Goal: Task Accomplishment & Management: Use online tool/utility

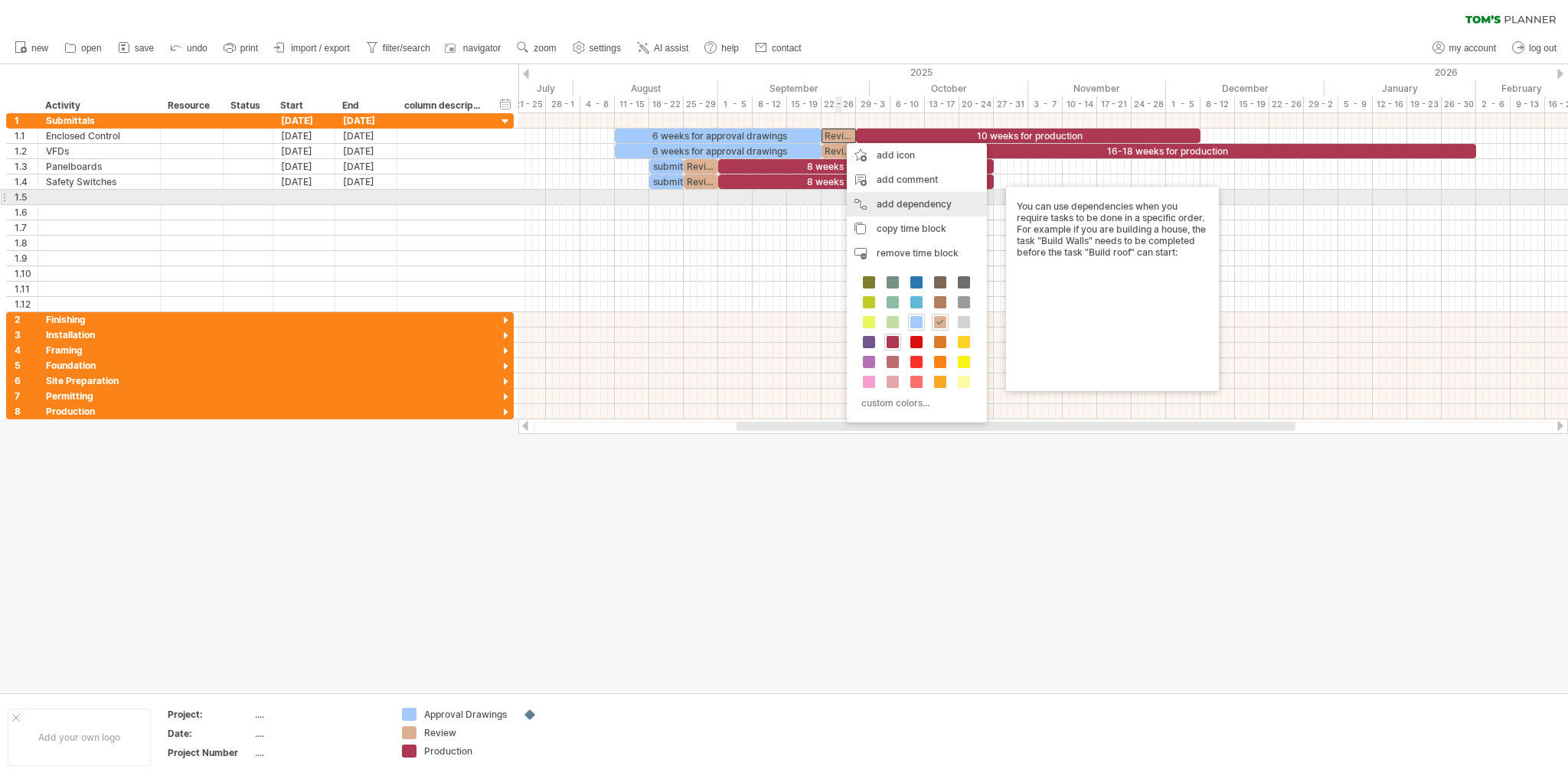
click at [882, 204] on div "add dependency You can use dependencies when you require tasks to be done in a …" at bounding box center [917, 204] width 140 height 25
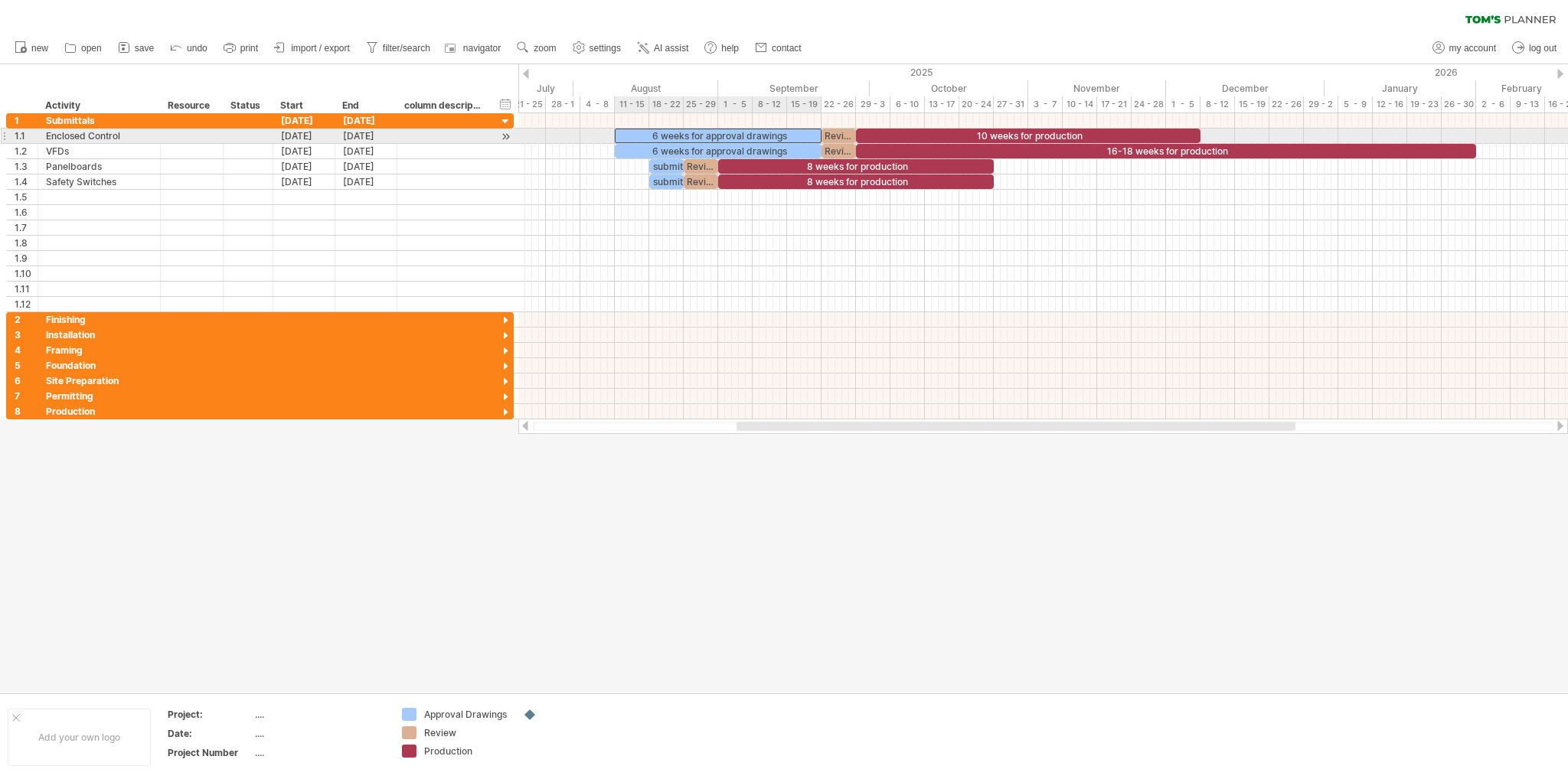
click at [774, 132] on div "6 weeks for approval drawings" at bounding box center [718, 136] width 207 height 15
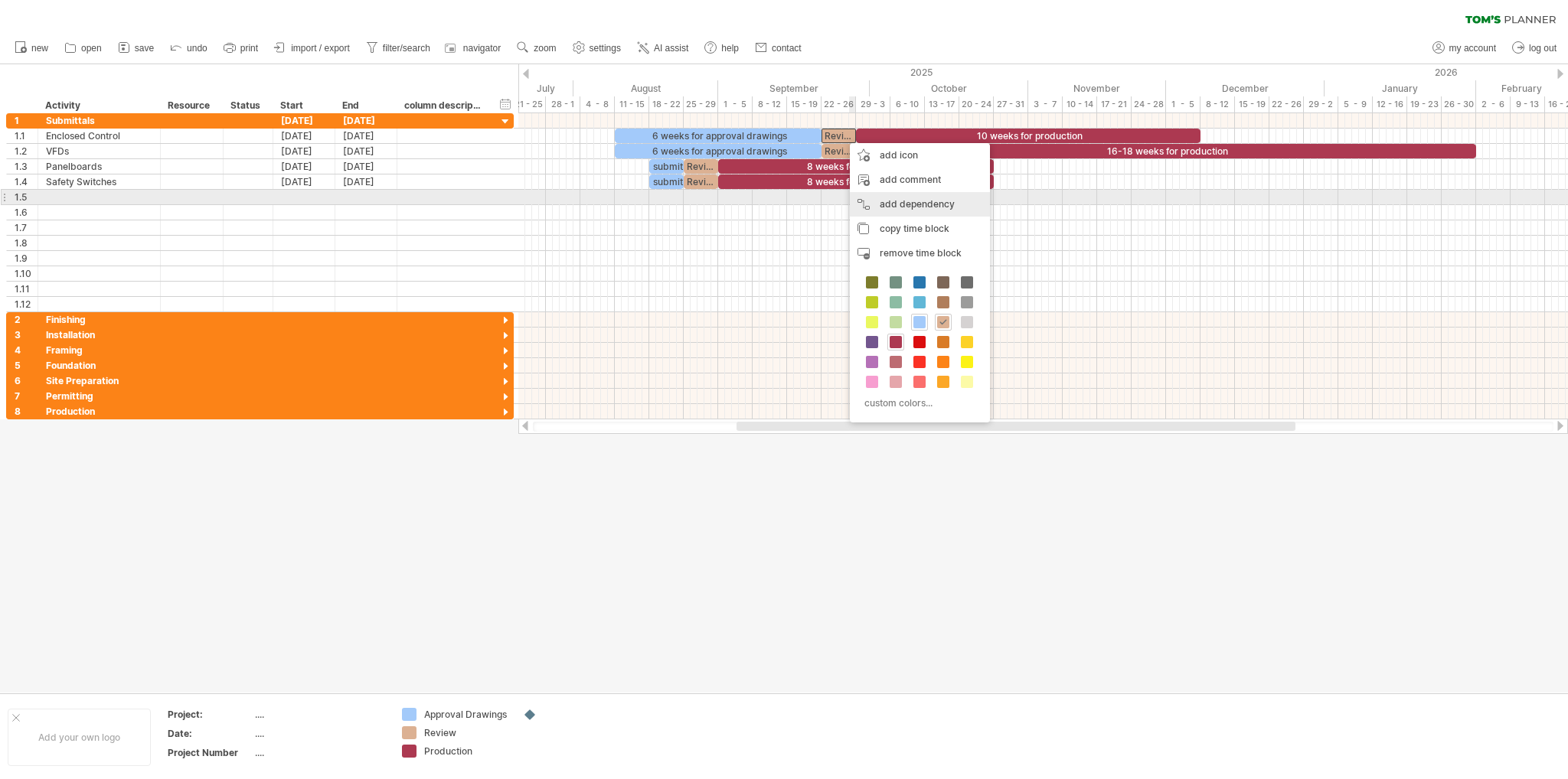
click at [931, 204] on div "add dependency You can use dependencies when you require tasks to be done in a …" at bounding box center [919, 204] width 140 height 25
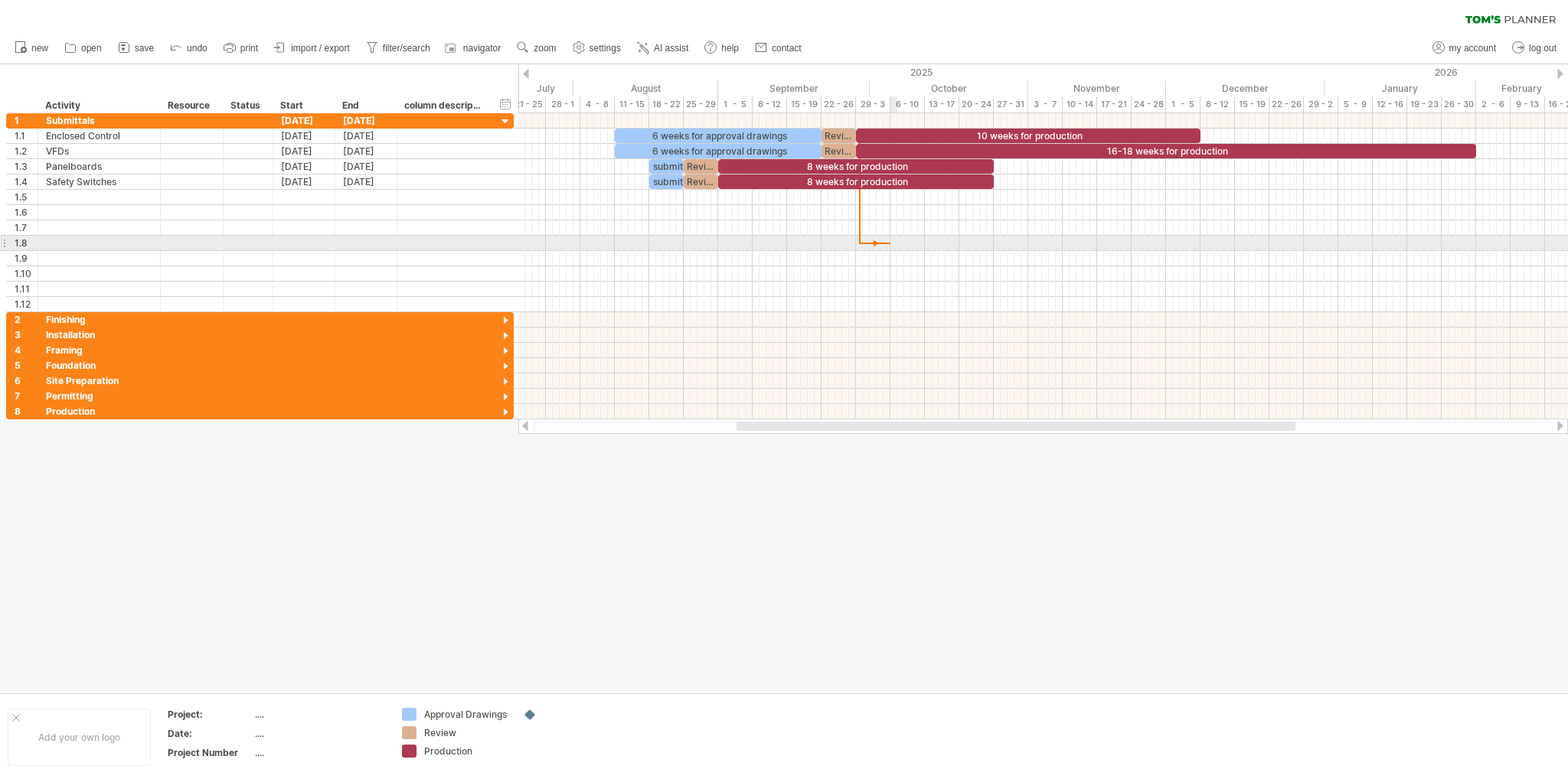
click at [891, 246] on div at bounding box center [1043, 243] width 1049 height 16
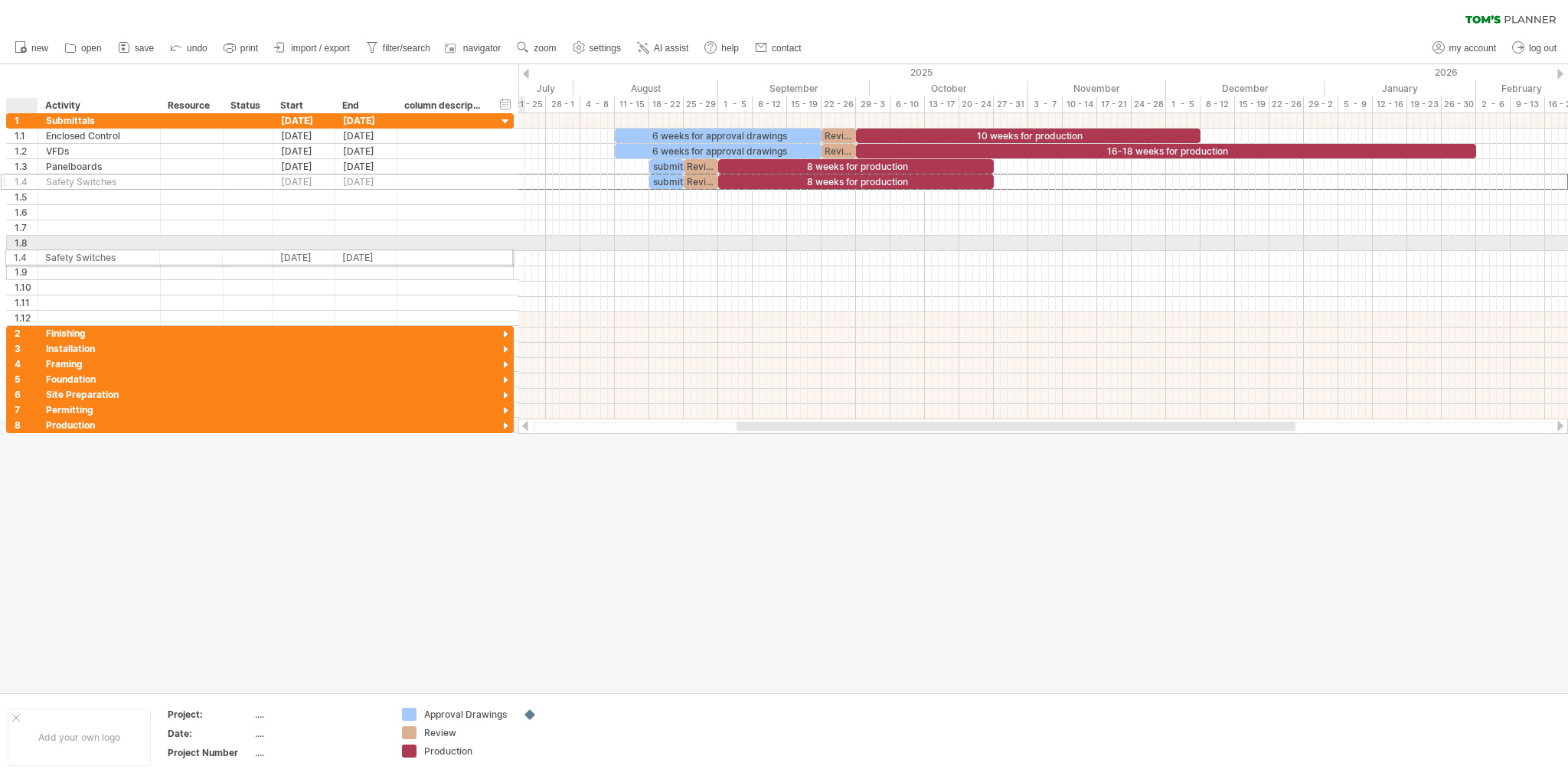
drag, startPoint x: 43, startPoint y: 181, endPoint x: 41, endPoint y: 255, distance: 74.0
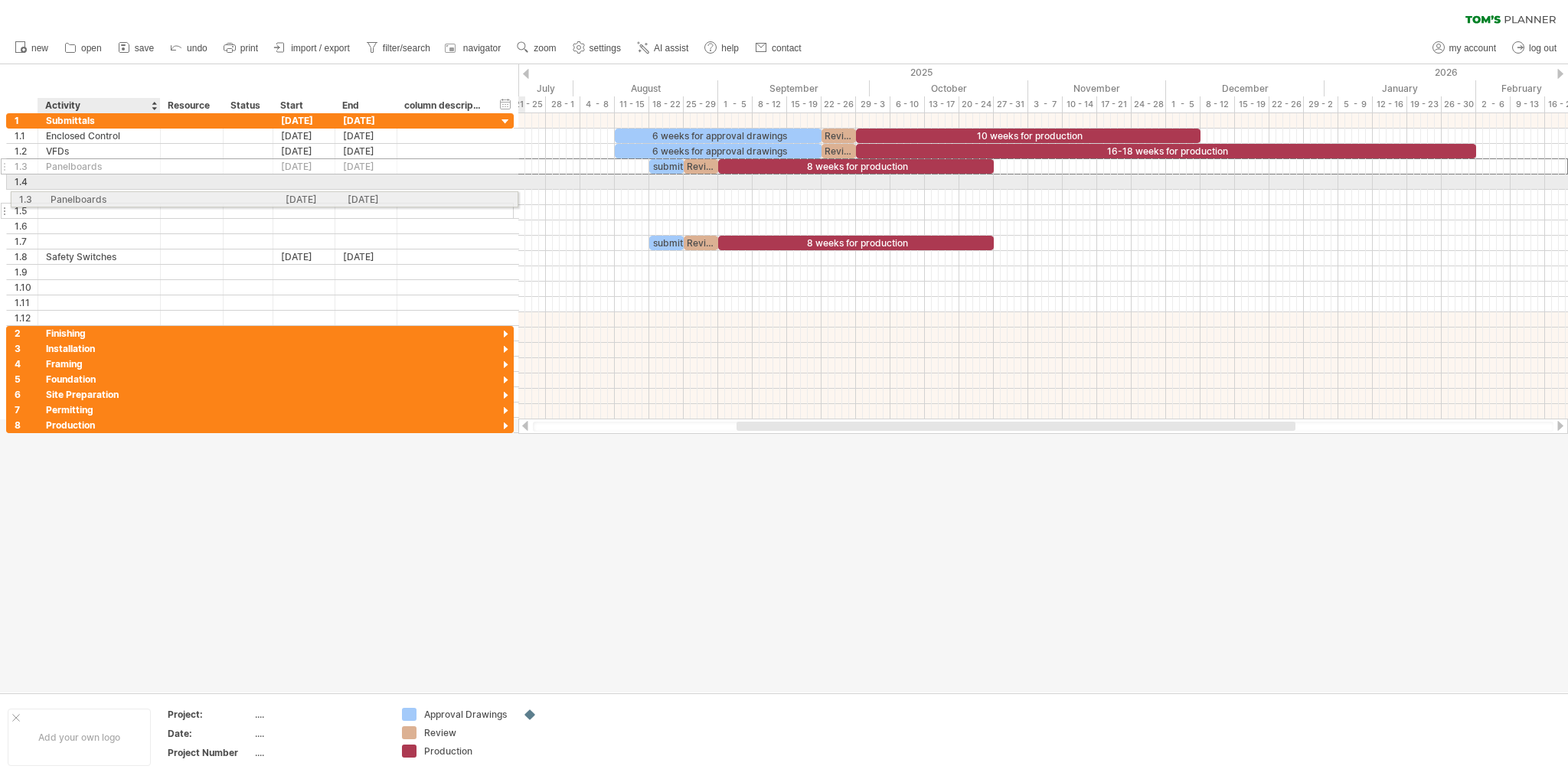
drag, startPoint x: 64, startPoint y: 162, endPoint x: 66, endPoint y: 197, distance: 35.1
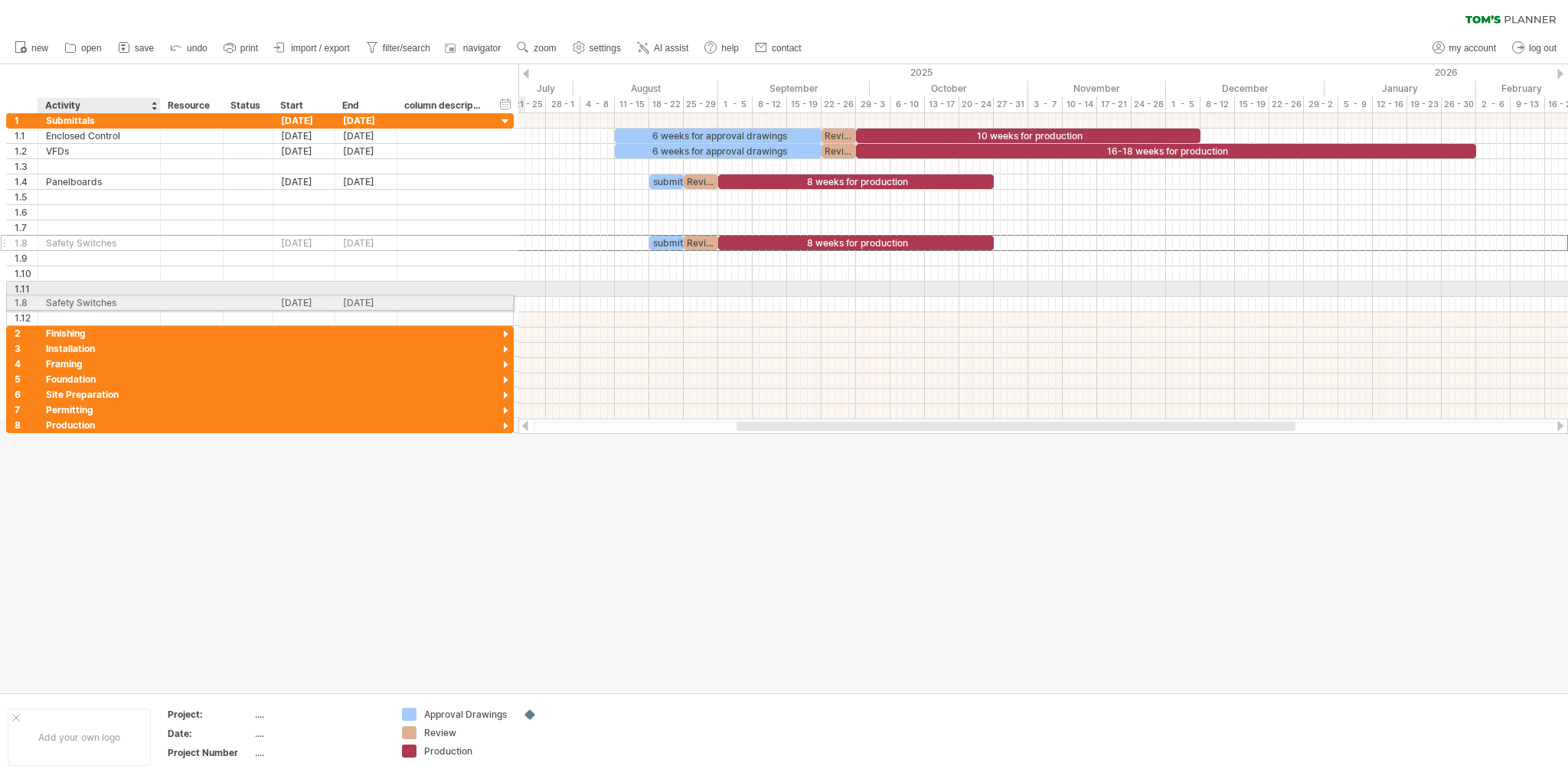
drag, startPoint x: 89, startPoint y: 243, endPoint x: 84, endPoint y: 300, distance: 57.2
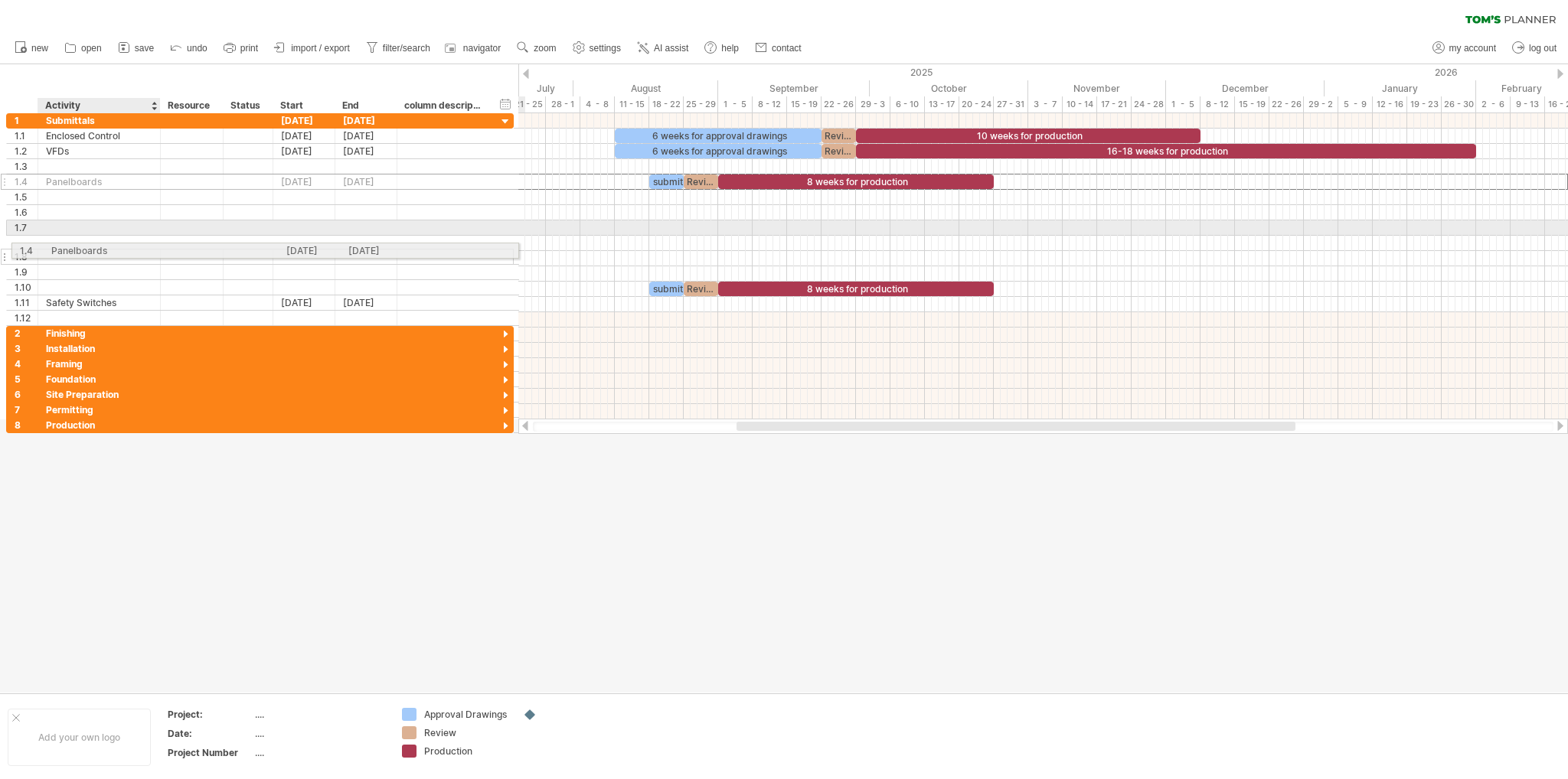
drag, startPoint x: 91, startPoint y: 180, endPoint x: 93, endPoint y: 248, distance: 68.0
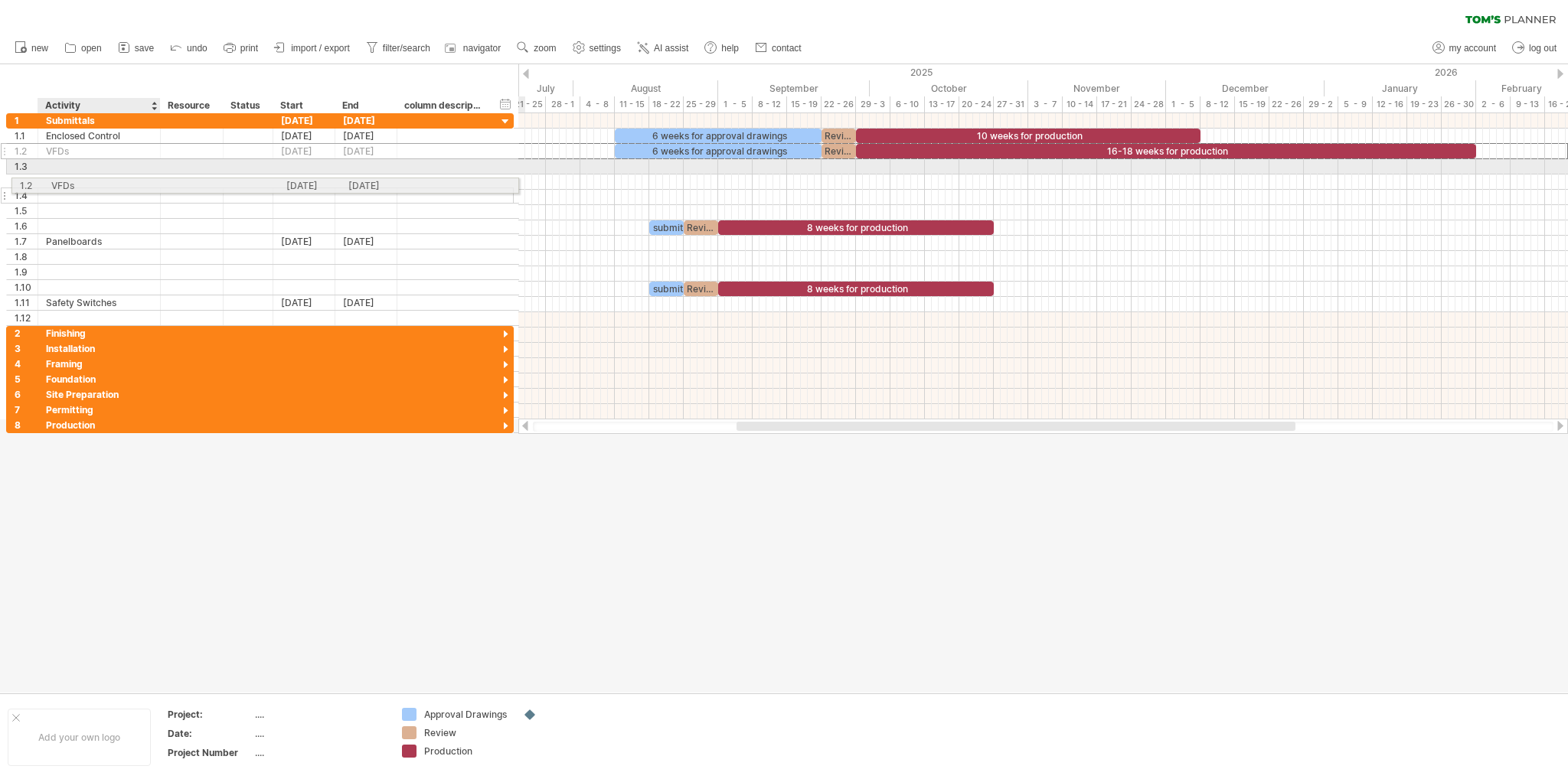
drag, startPoint x: 91, startPoint y: 152, endPoint x: 92, endPoint y: 183, distance: 31.0
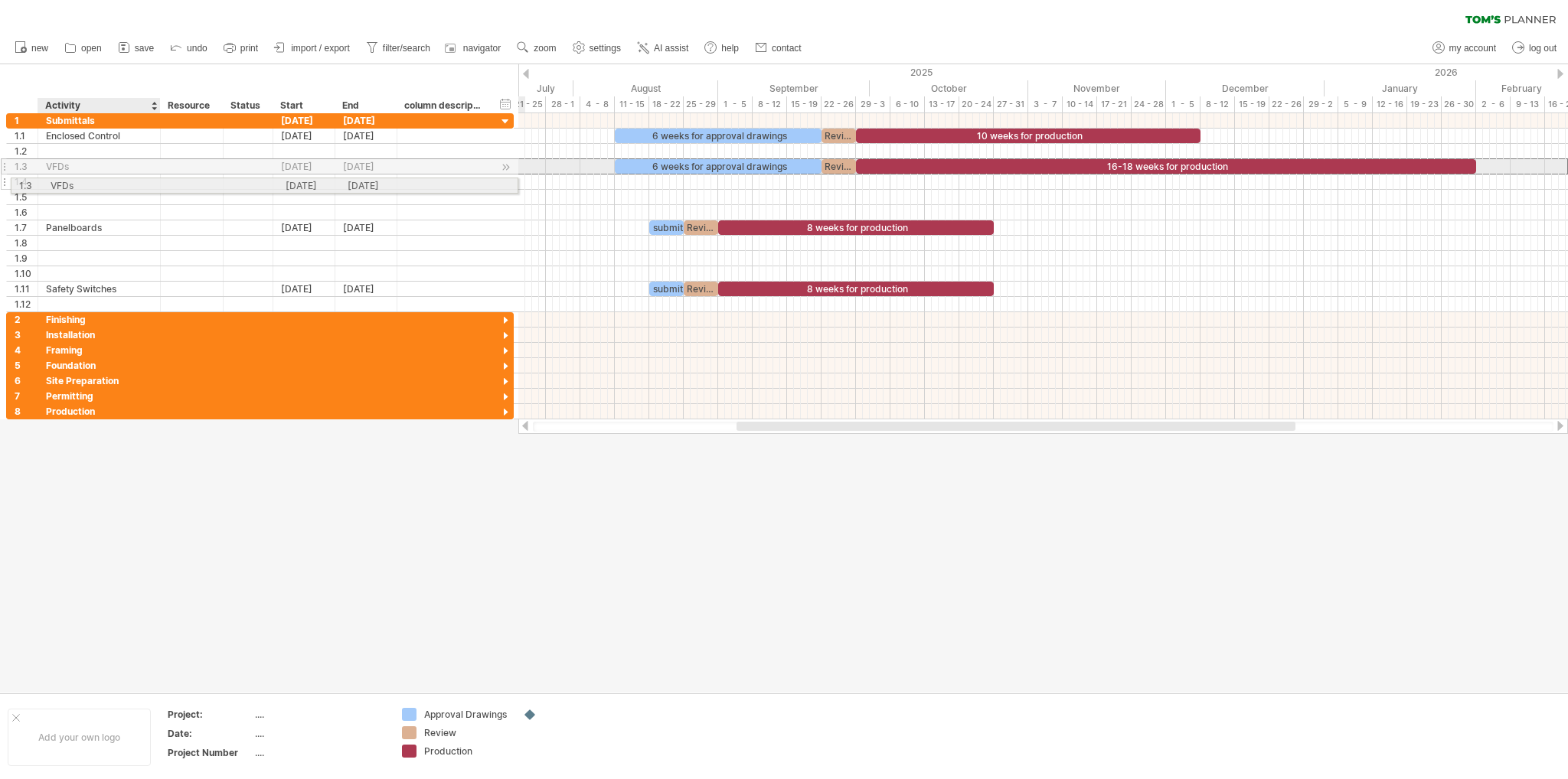
drag, startPoint x: 94, startPoint y: 167, endPoint x: 94, endPoint y: 183, distance: 16.0
click at [94, 183] on div "**********" at bounding box center [259, 213] width 508 height 199
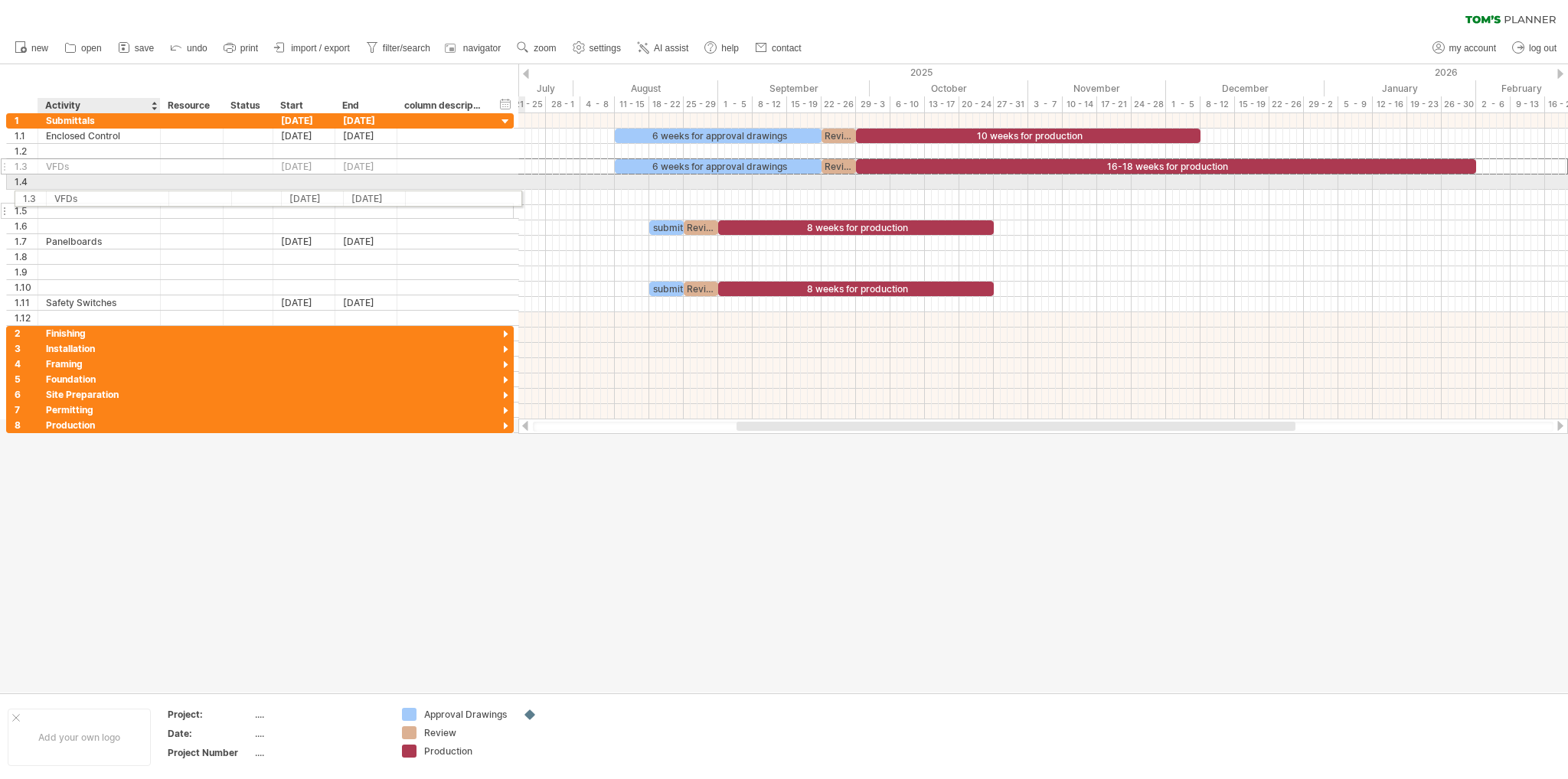
drag, startPoint x: 94, startPoint y: 169, endPoint x: 99, endPoint y: 196, distance: 27.5
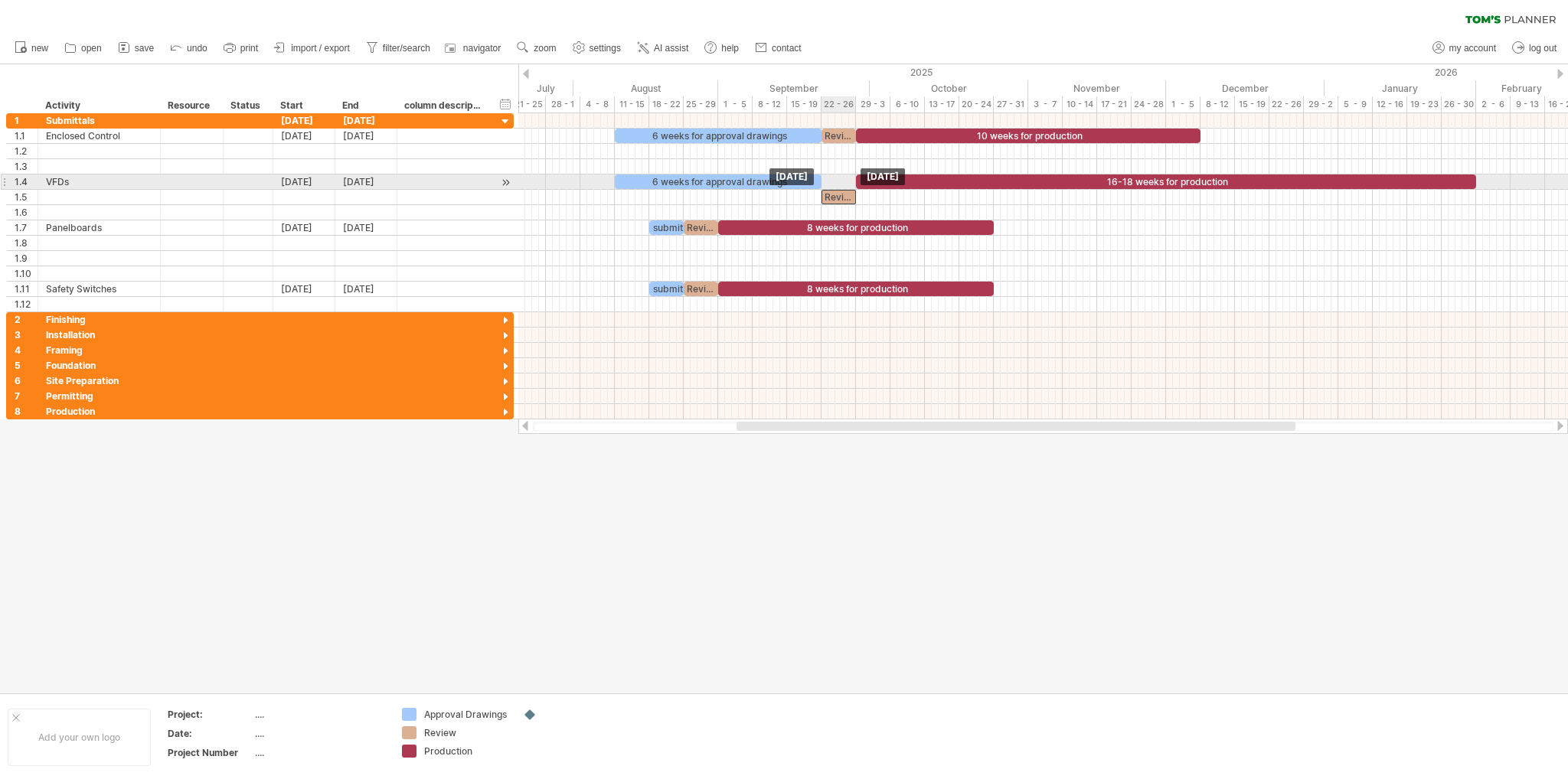
drag, startPoint x: 840, startPoint y: 179, endPoint x: 842, endPoint y: 188, distance: 9.2
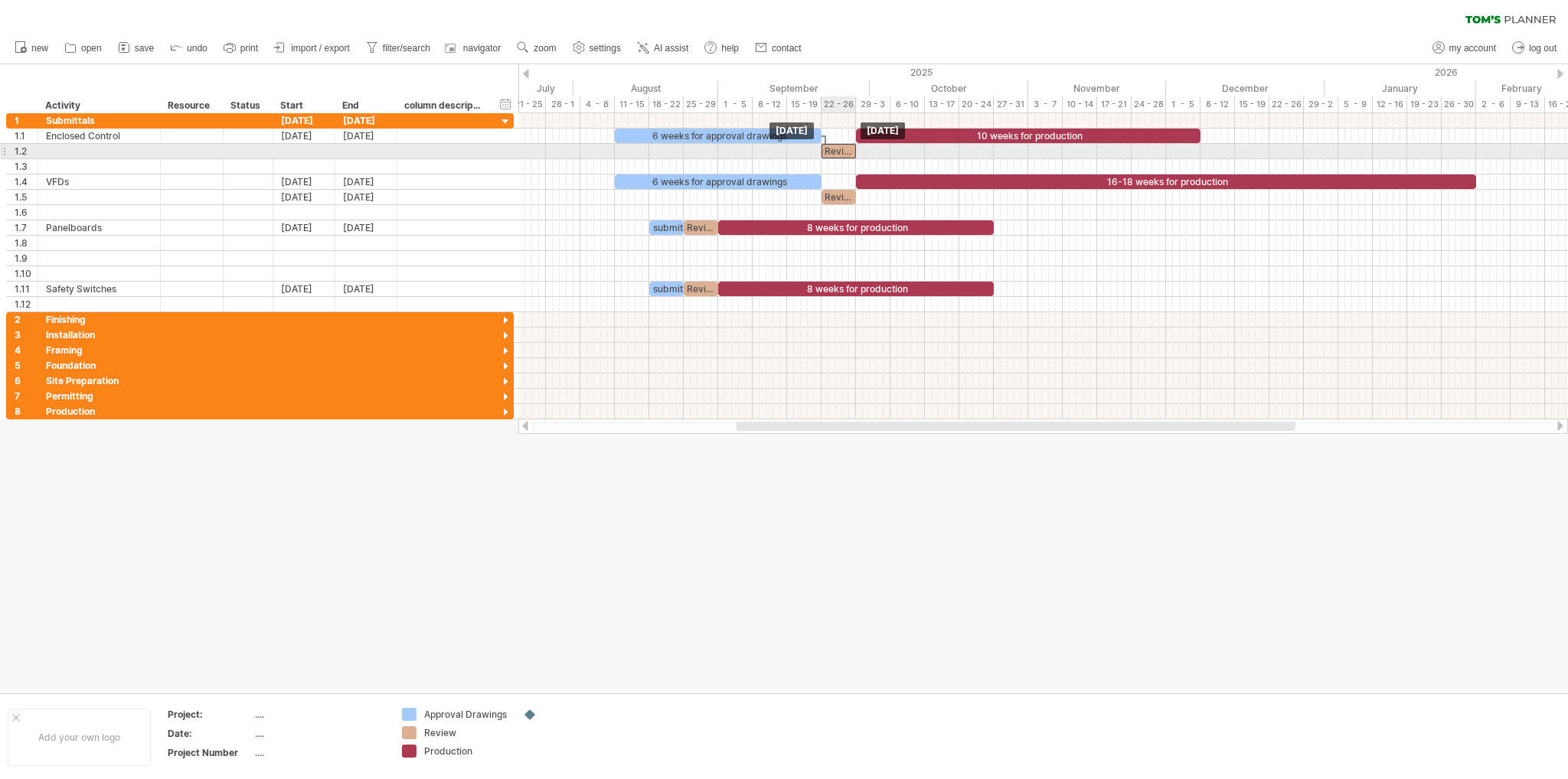
drag, startPoint x: 846, startPoint y: 137, endPoint x: 847, endPoint y: 147, distance: 10.0
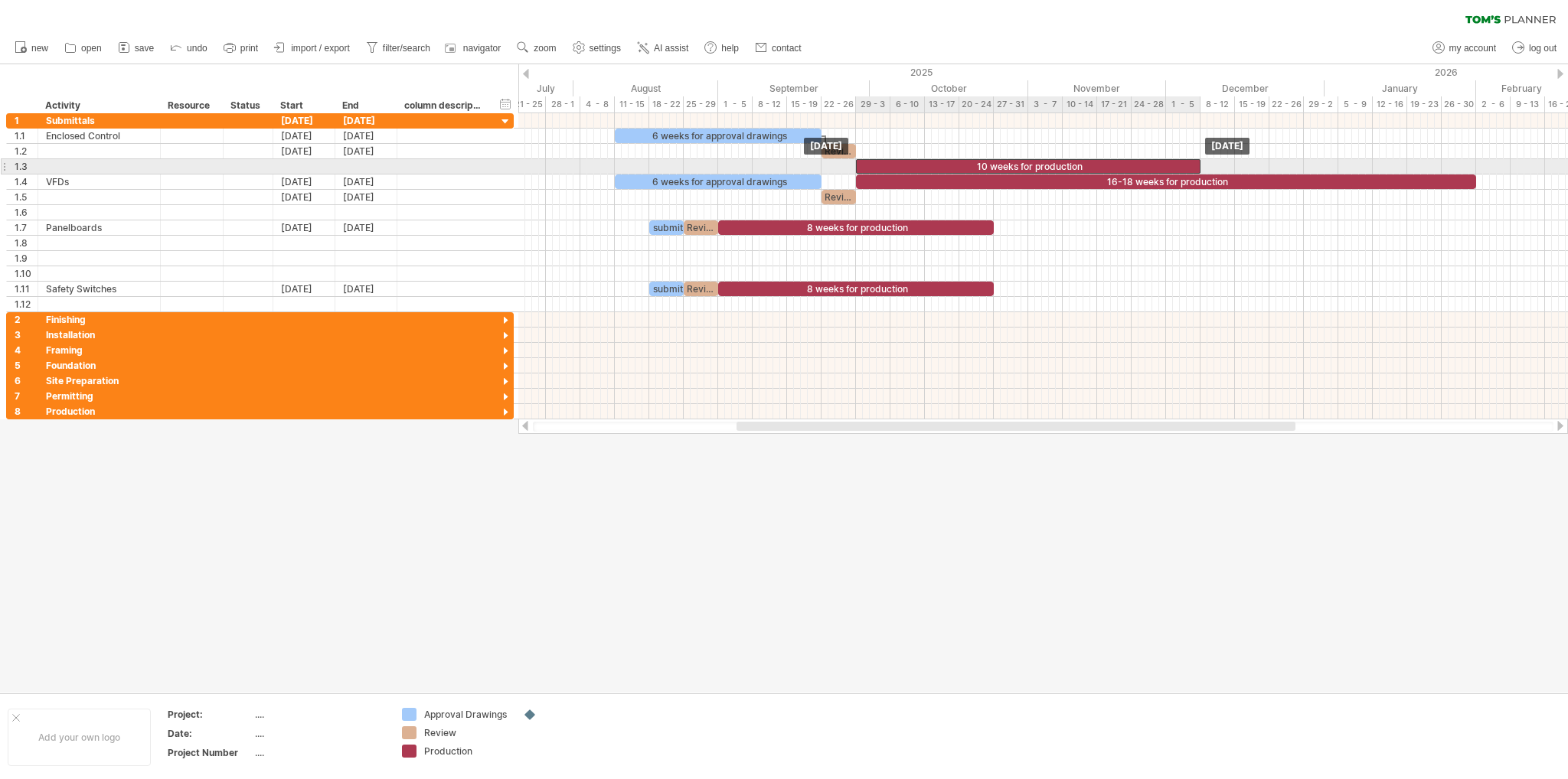
drag, startPoint x: 946, startPoint y: 135, endPoint x: 945, endPoint y: 164, distance: 29.0
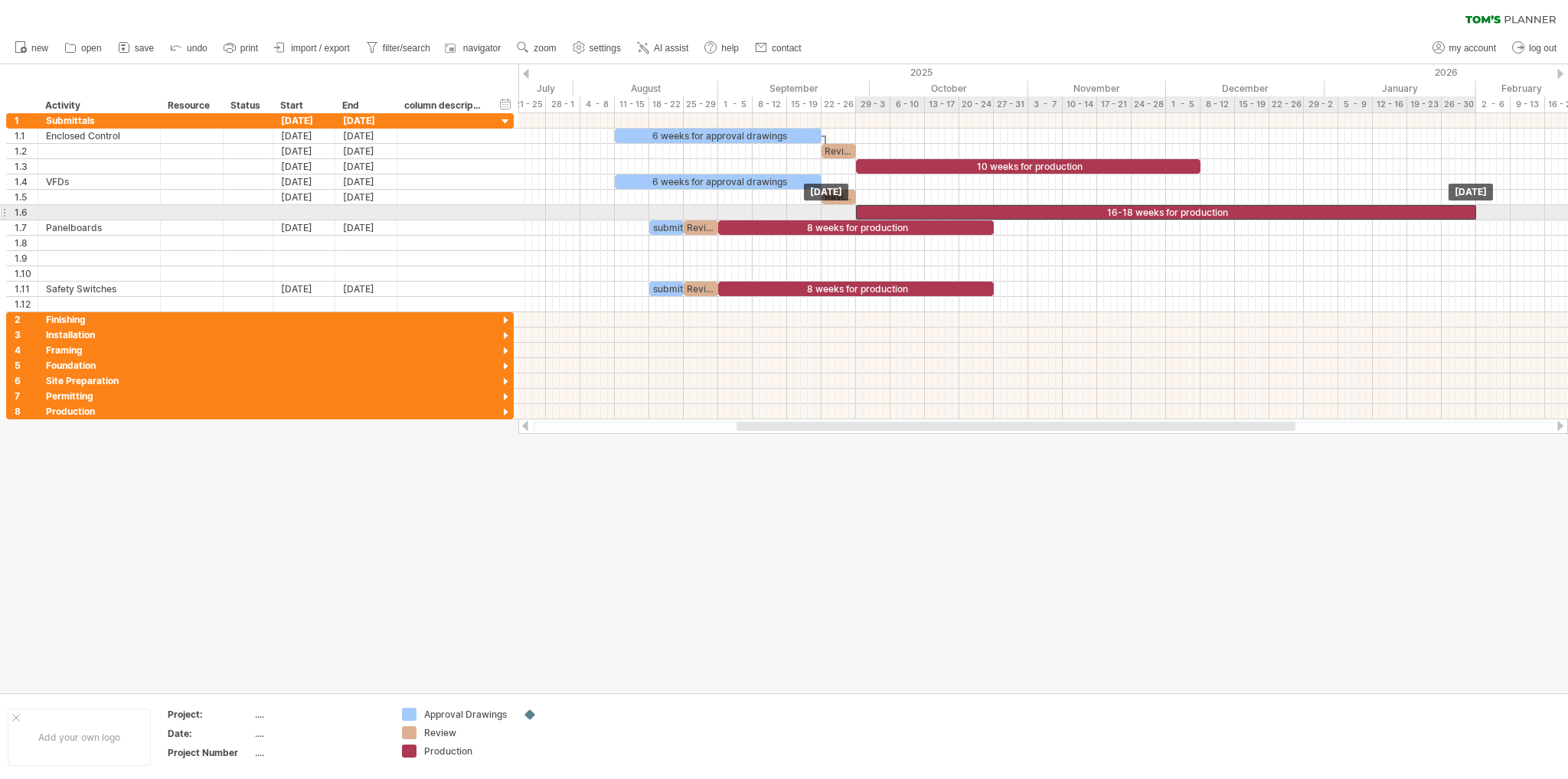
drag, startPoint x: 947, startPoint y: 183, endPoint x: 947, endPoint y: 208, distance: 25.0
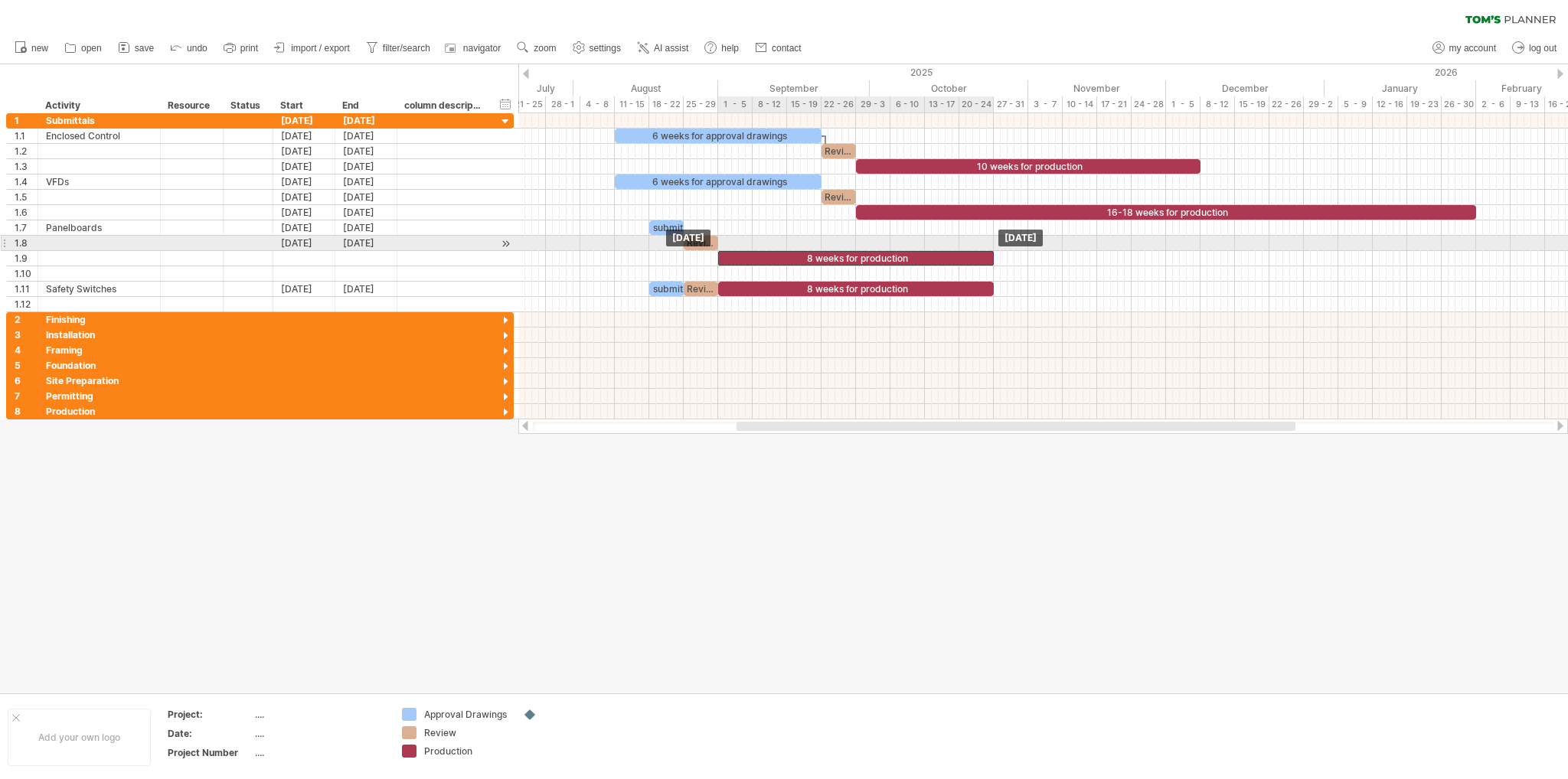
drag, startPoint x: 775, startPoint y: 224, endPoint x: 775, endPoint y: 251, distance: 27.0
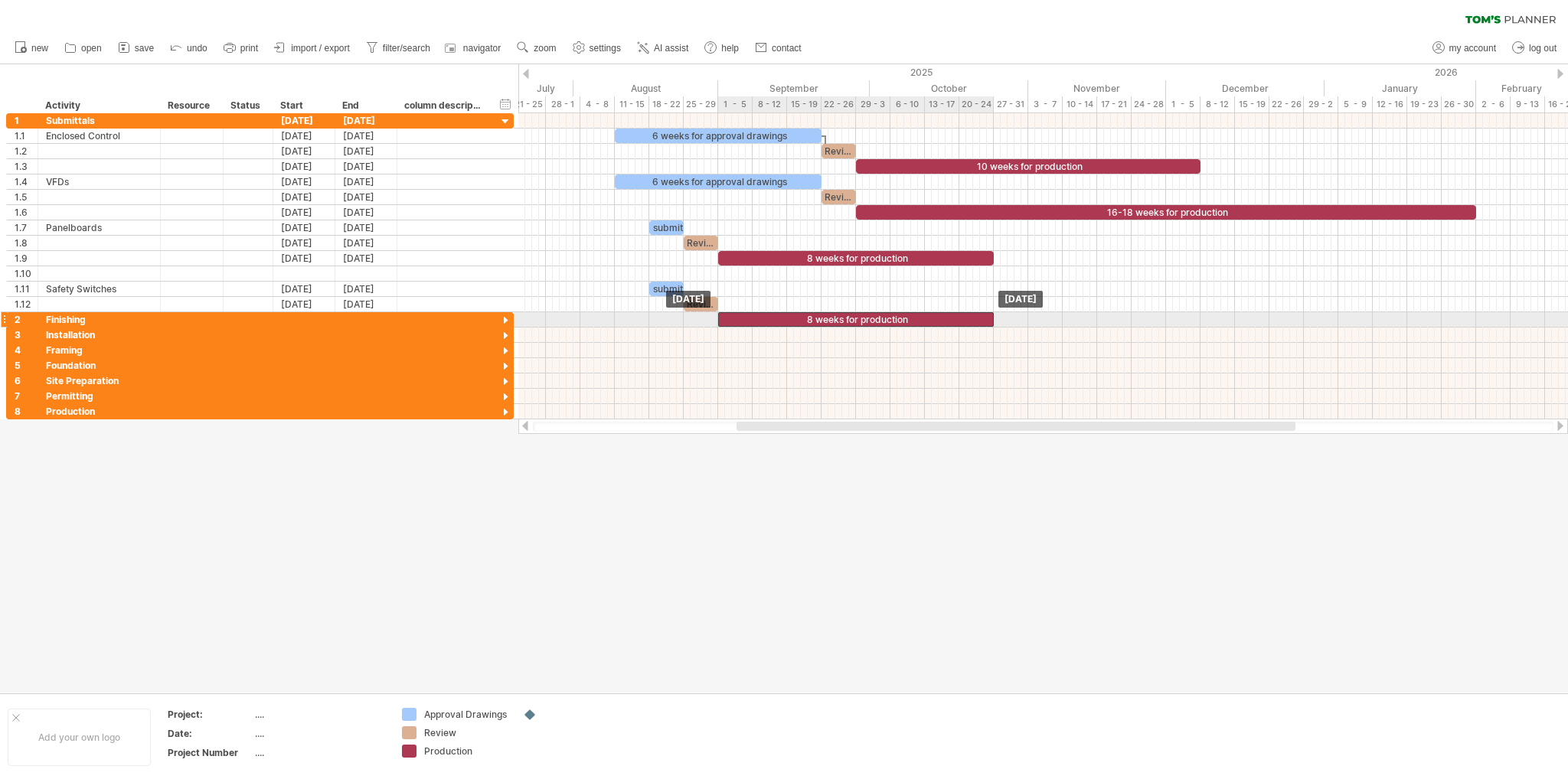
drag, startPoint x: 805, startPoint y: 283, endPoint x: 807, endPoint y: 314, distance: 31.1
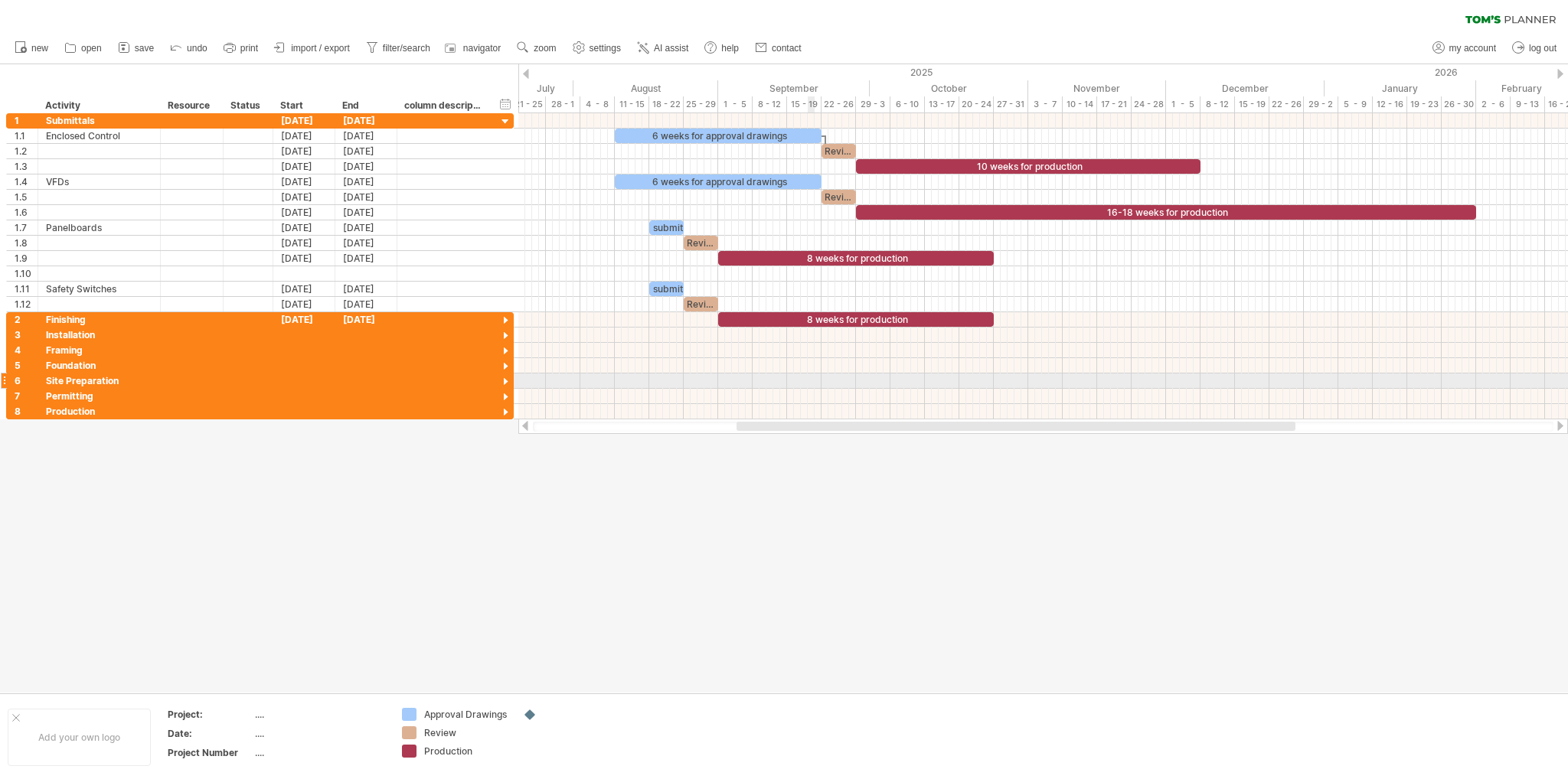
click at [814, 383] on div at bounding box center [1043, 381] width 1049 height 16
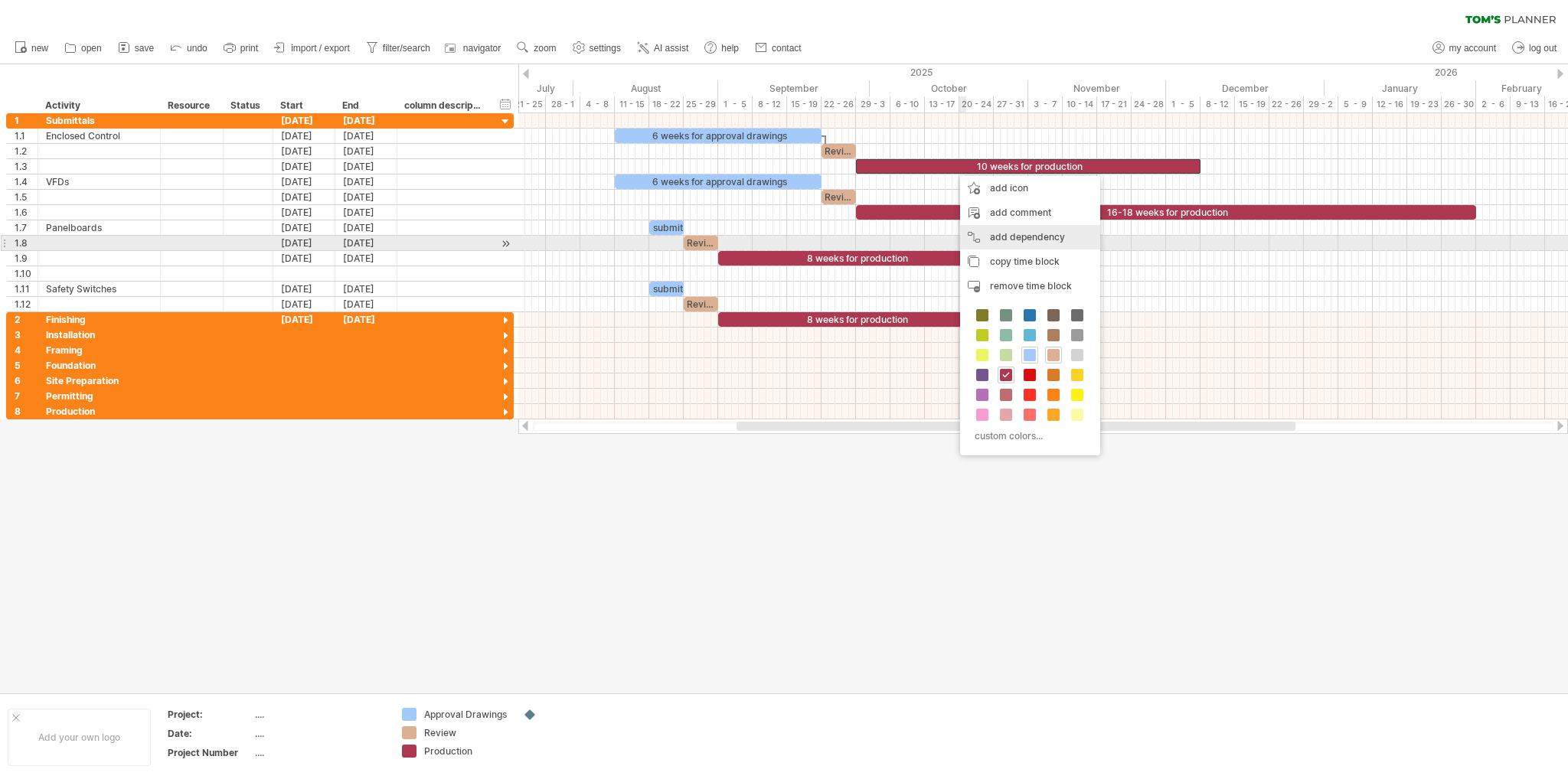
click at [1003, 235] on div "add dependency You can use dependencies when you require tasks to be done in a …" at bounding box center [1030, 237] width 140 height 25
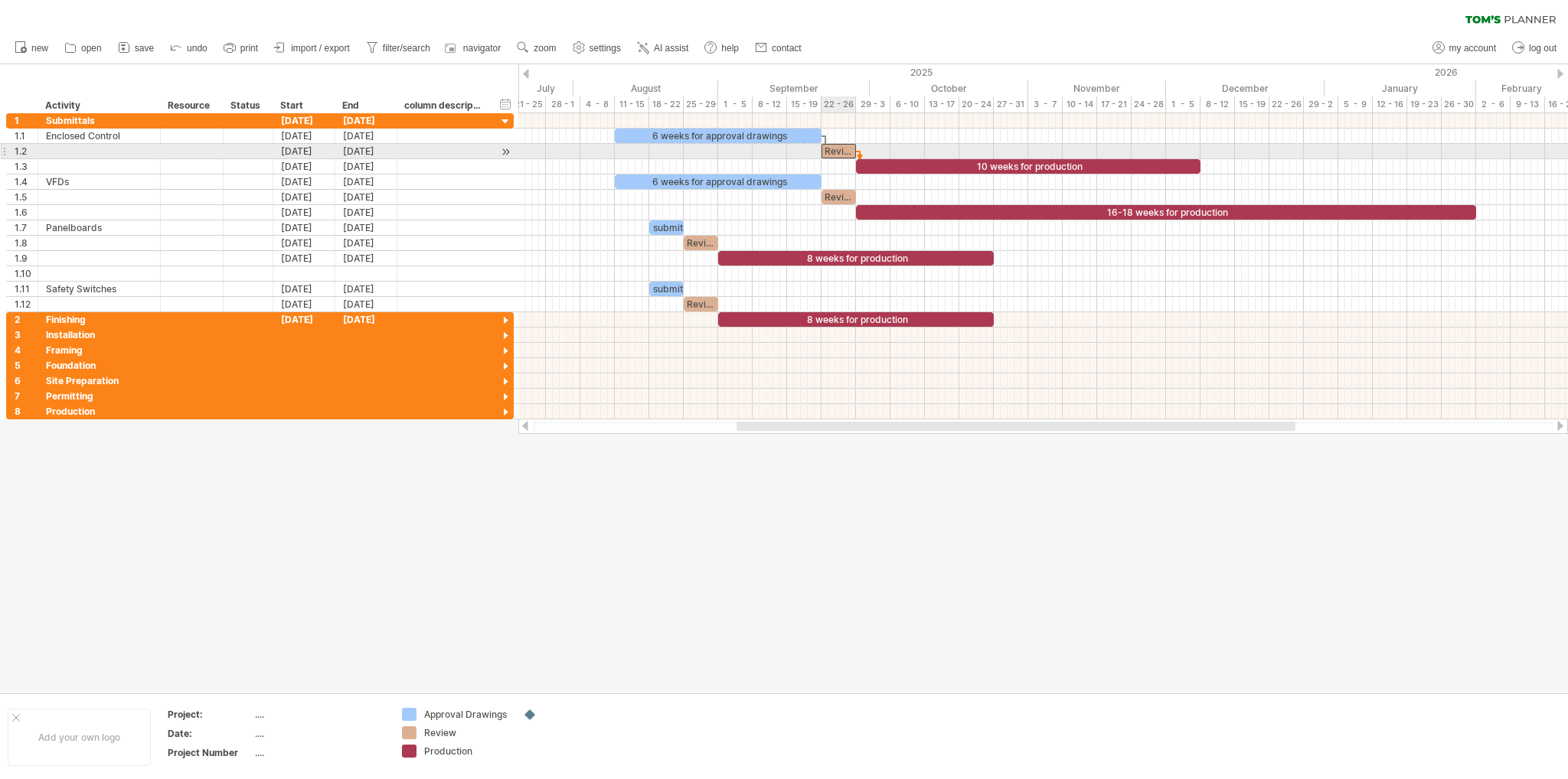
click at [837, 156] on div "Review" at bounding box center [839, 151] width 35 height 15
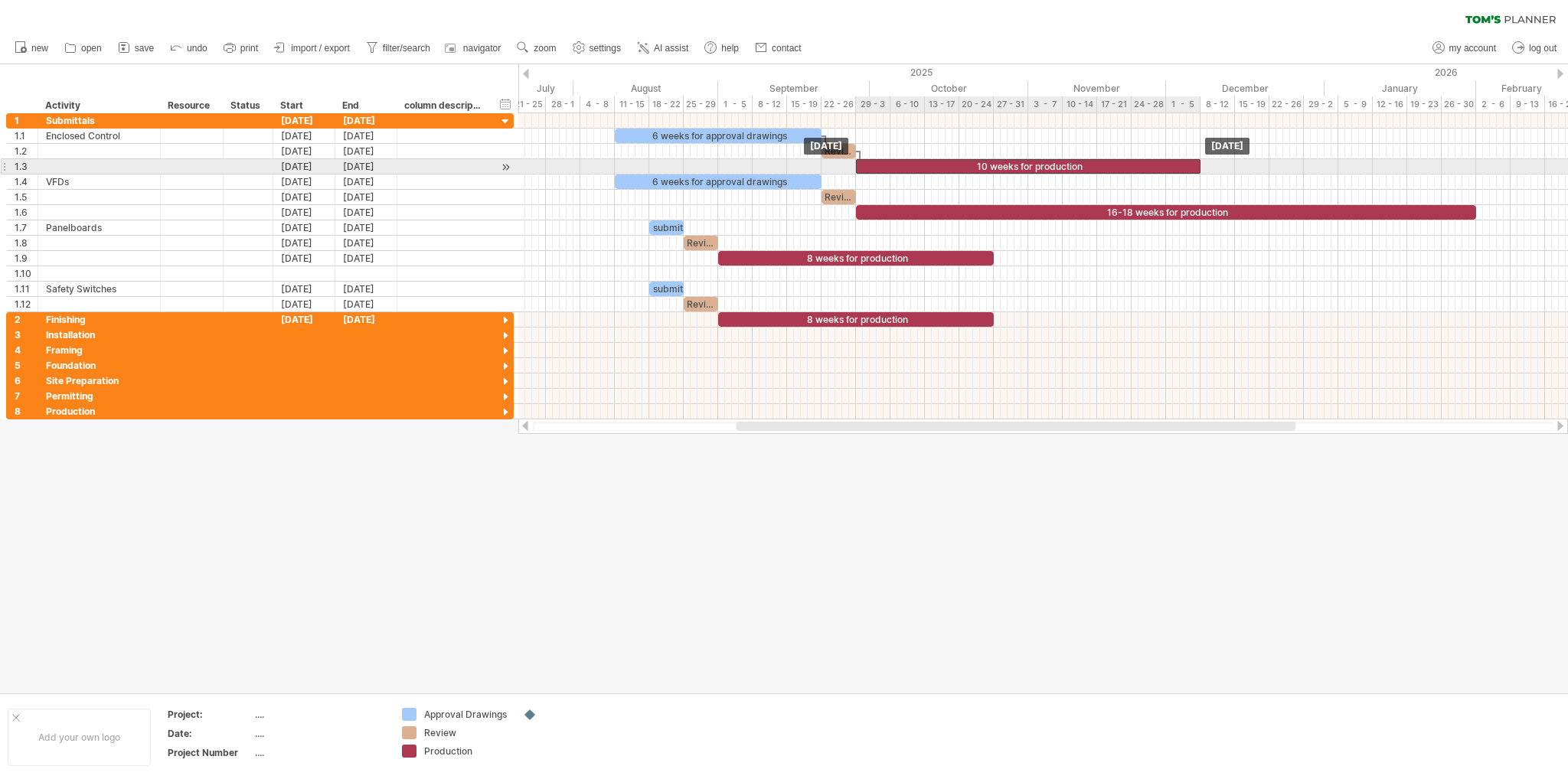
click at [1002, 165] on div "10 weeks for production" at bounding box center [1028, 166] width 344 height 15
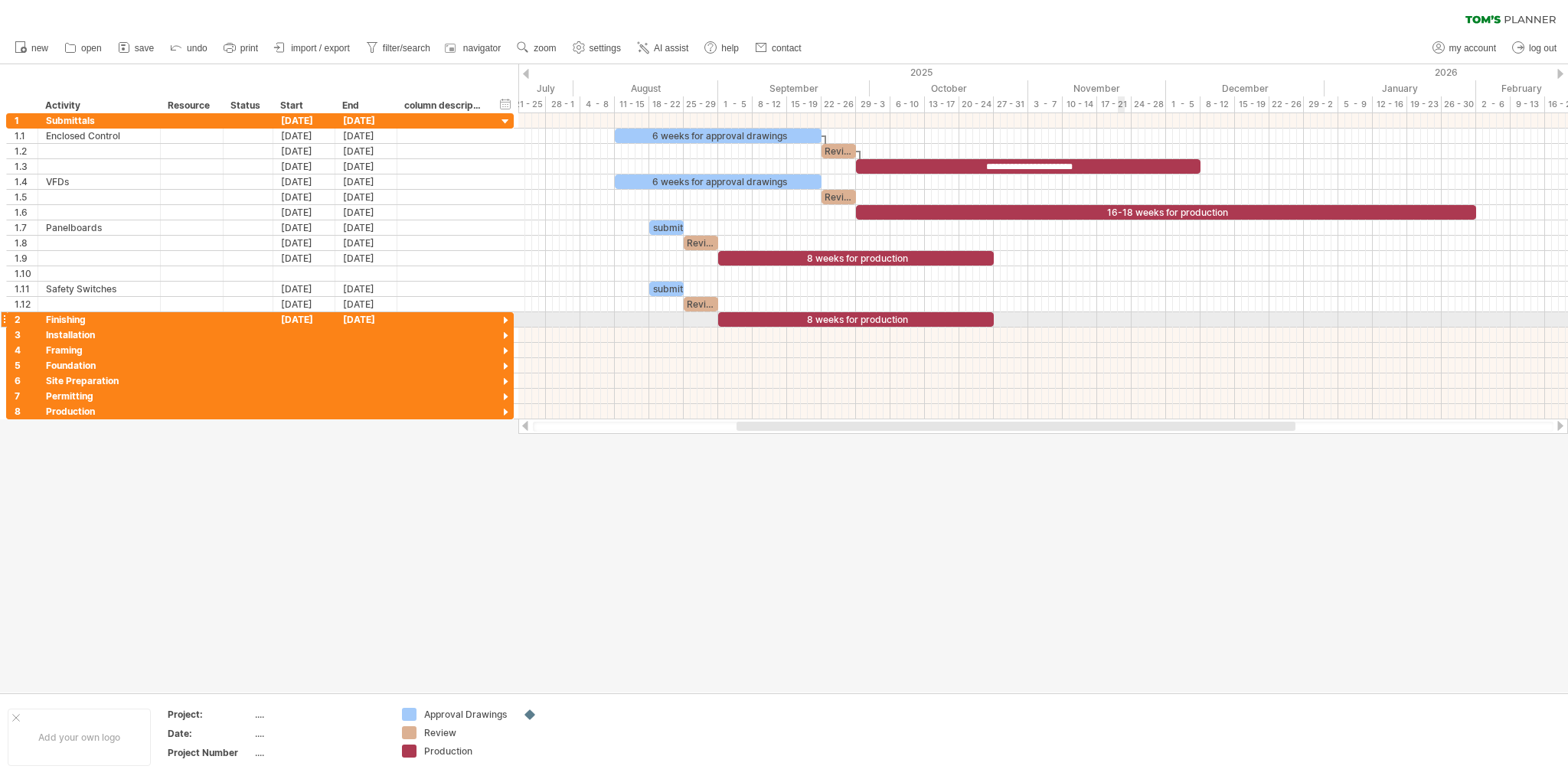
click at [1118, 322] on div at bounding box center [1043, 319] width 1049 height 16
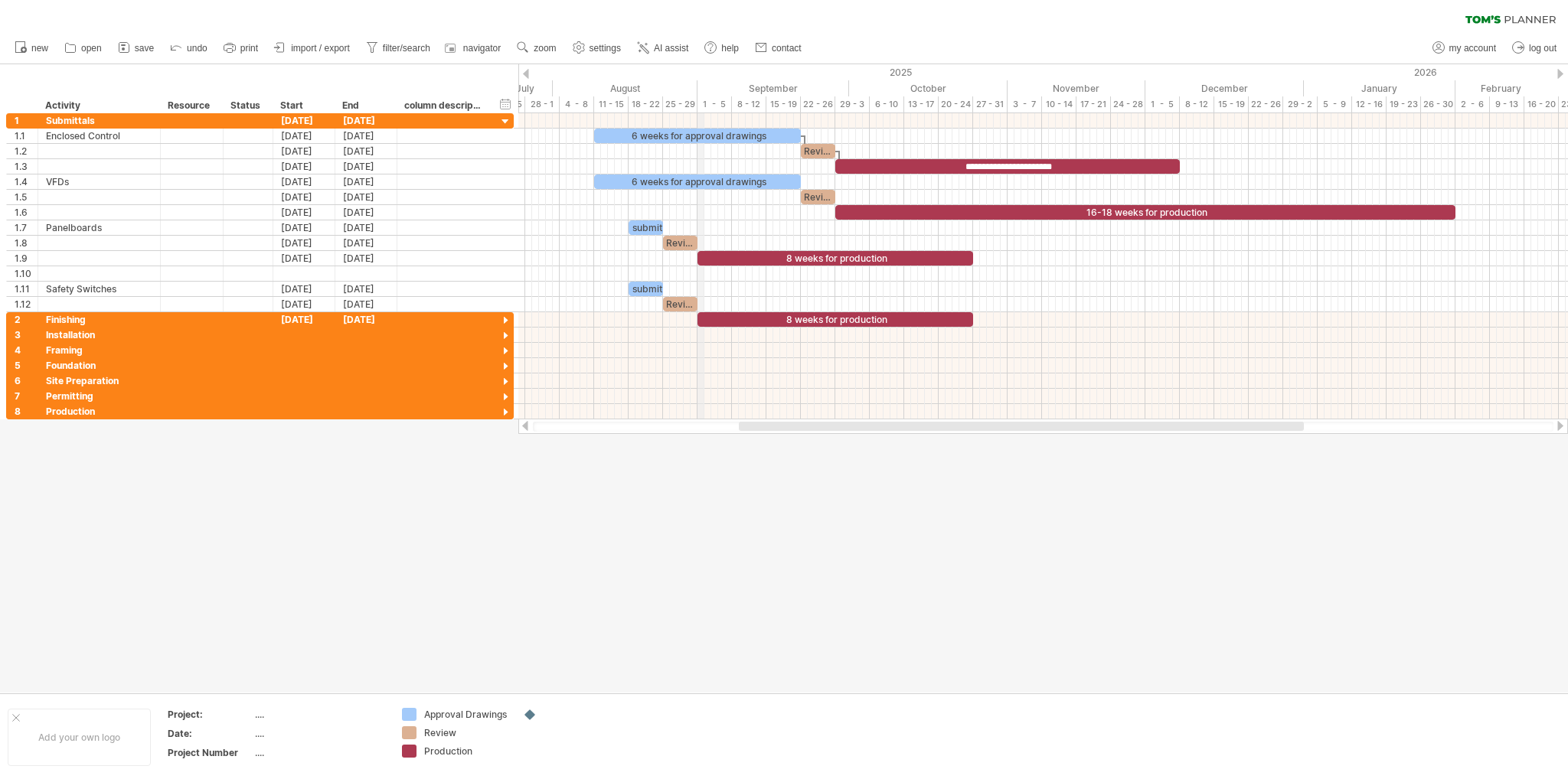
drag, startPoint x: 719, startPoint y: 90, endPoint x: 698, endPoint y: 89, distance: 21.0
click at [698, 89] on div "September" at bounding box center [773, 89] width 151 height 16
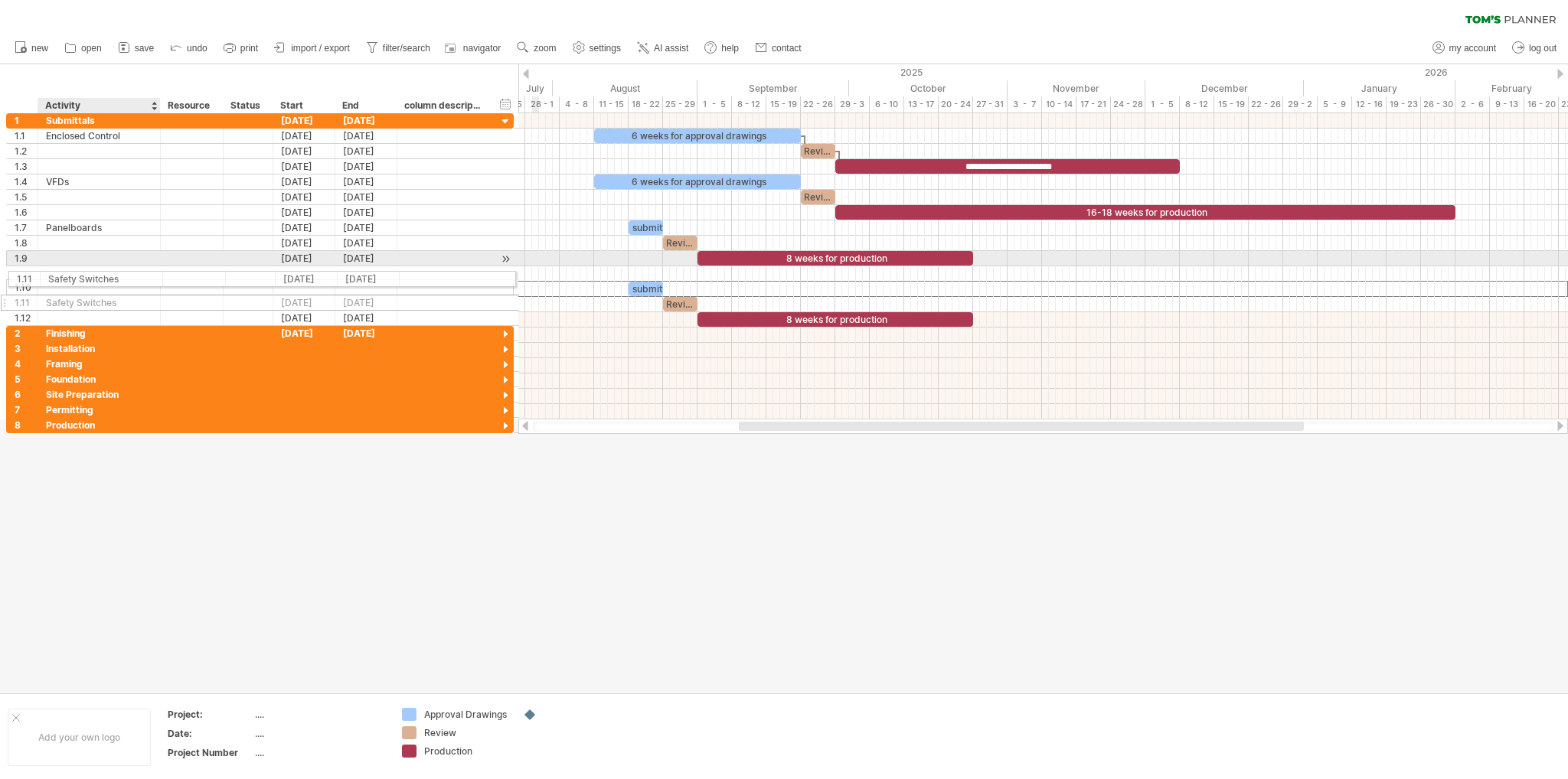
drag, startPoint x: 83, startPoint y: 285, endPoint x: 81, endPoint y: 276, distance: 9.2
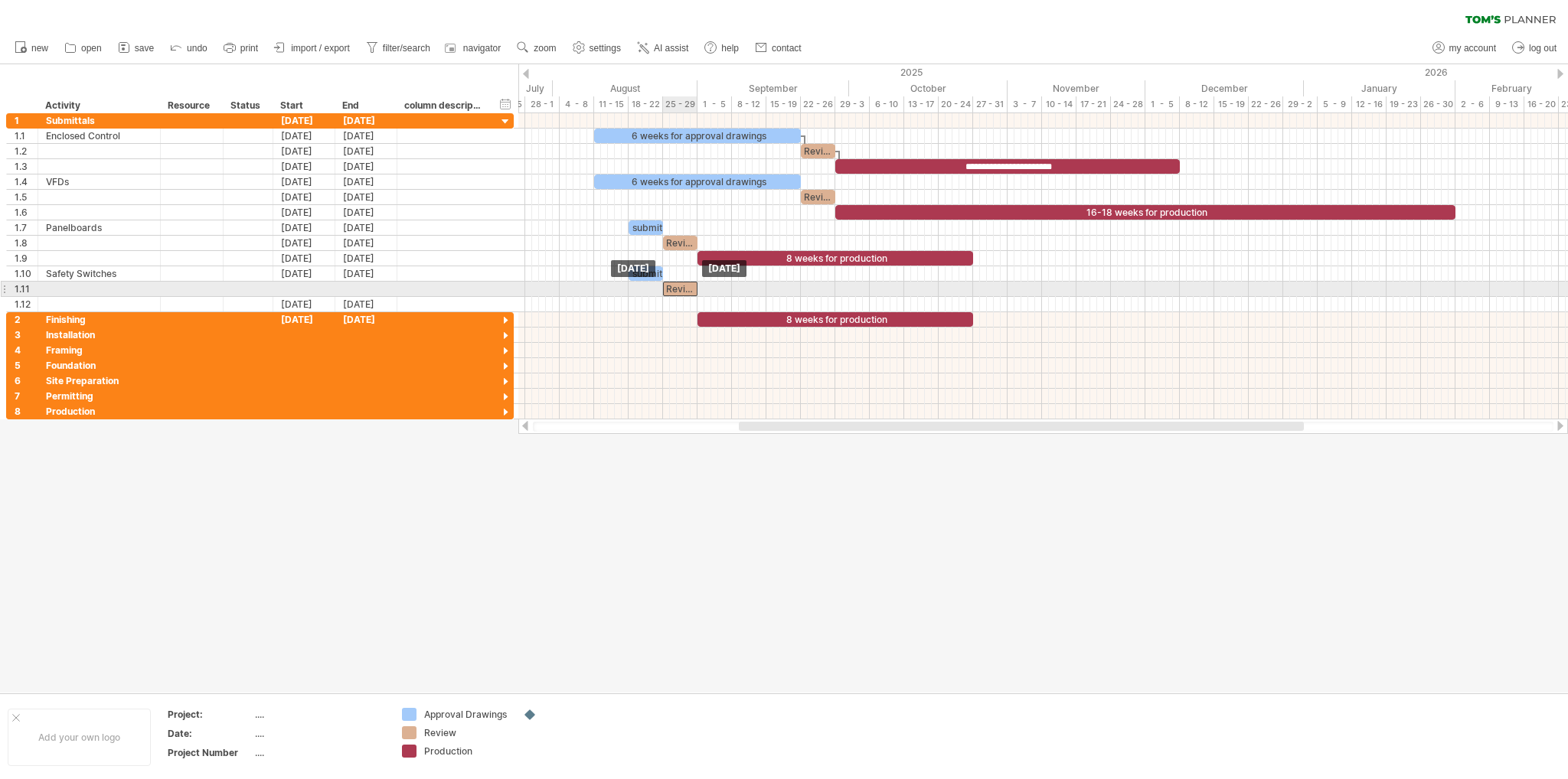
drag, startPoint x: 684, startPoint y: 300, endPoint x: 683, endPoint y: 289, distance: 11.0
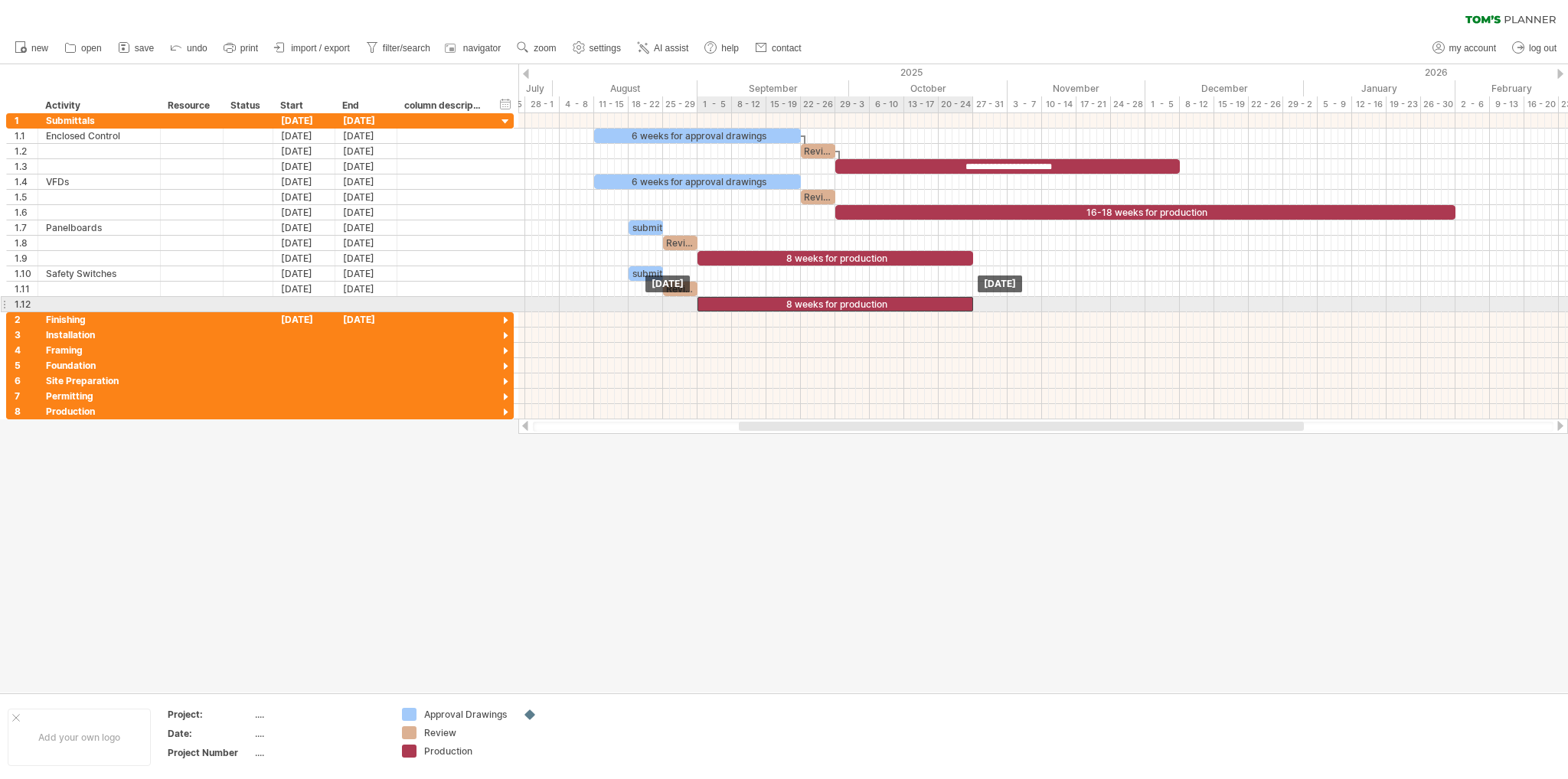
drag, startPoint x: 745, startPoint y: 316, endPoint x: 745, endPoint y: 301, distance: 15.0
